Goal: Information Seeking & Learning: Learn about a topic

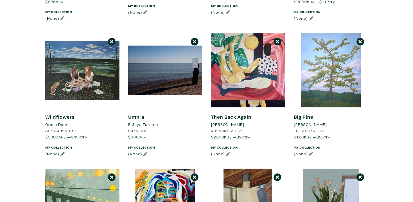
scroll to position [491, 0]
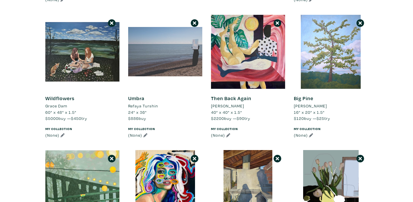
click at [182, 55] on div at bounding box center [165, 52] width 74 height 74
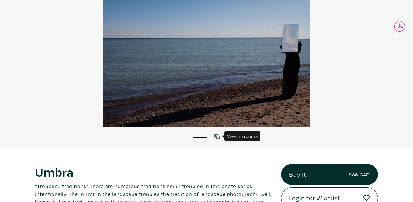
click at [216, 134] on icon at bounding box center [217, 136] width 5 height 5
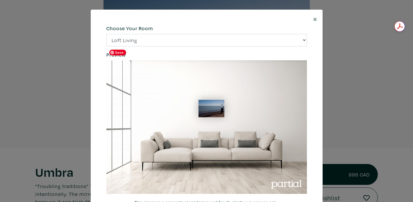
scroll to position [1, 0]
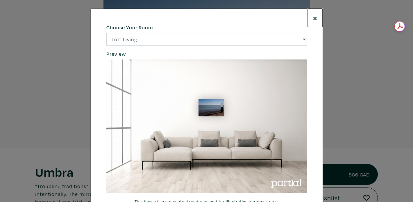
click at [315, 18] on span "×" at bounding box center [315, 18] width 4 height 10
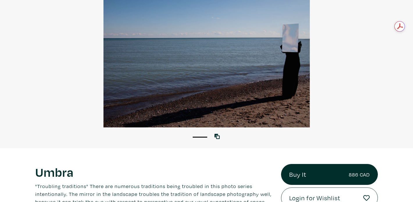
scroll to position [62, 0]
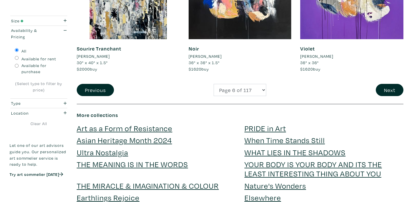
scroll to position [1251, 0]
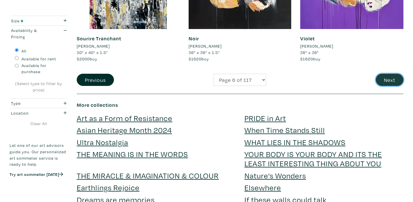
click at [382, 79] on button "Next" at bounding box center [390, 80] width 28 height 13
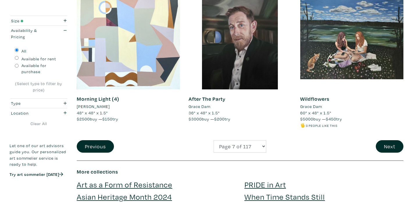
scroll to position [1178, 0]
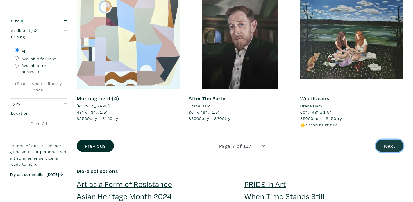
click at [399, 144] on button "Next" at bounding box center [390, 146] width 28 height 13
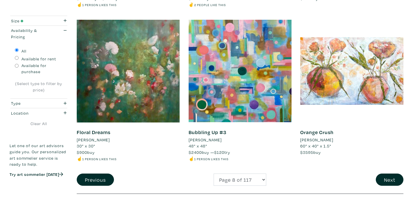
scroll to position [1152, 0]
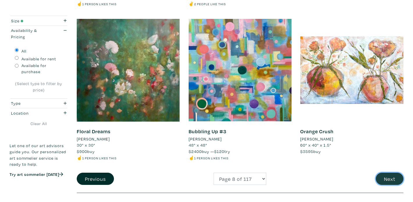
click at [382, 176] on button "Next" at bounding box center [390, 179] width 28 height 13
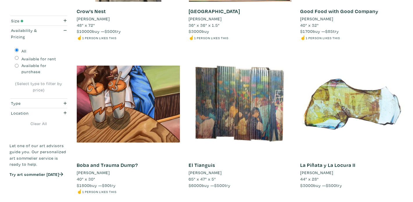
scroll to position [1201, 0]
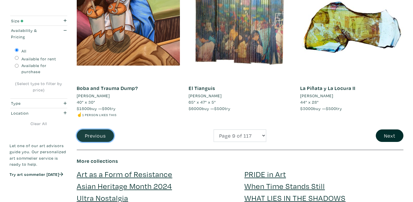
click at [96, 138] on button "Previous" at bounding box center [95, 136] width 37 height 13
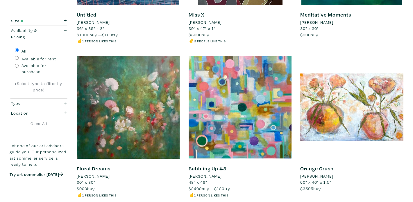
scroll to position [1138, 0]
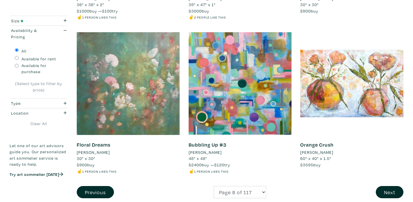
click at [113, 84] on div at bounding box center [128, 83] width 103 height 103
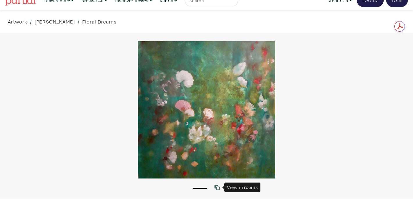
click at [218, 185] on link at bounding box center [219, 188] width 8 height 8
